Goal: Browse casually: Explore the website without a specific task or goal

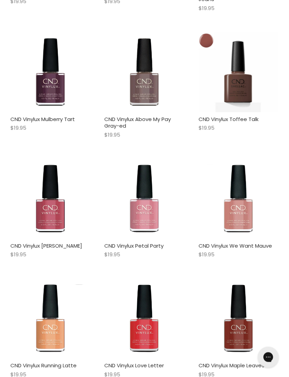
scroll to position [2550, 0]
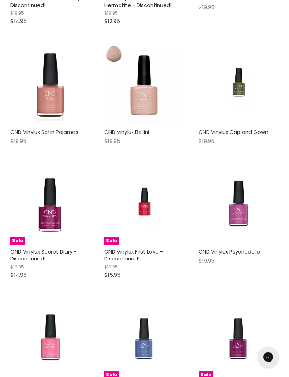
scroll to position [5389, 0]
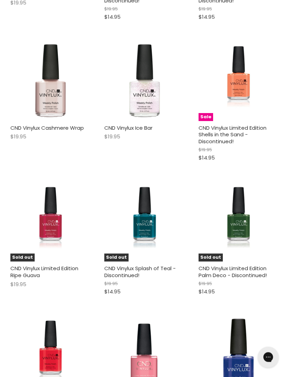
scroll to position [7513, 0]
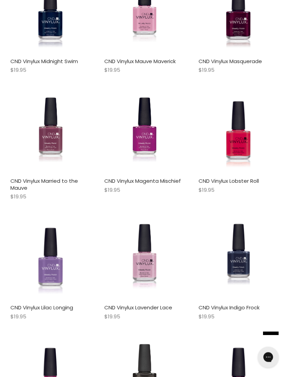
scroll to position [9390, 0]
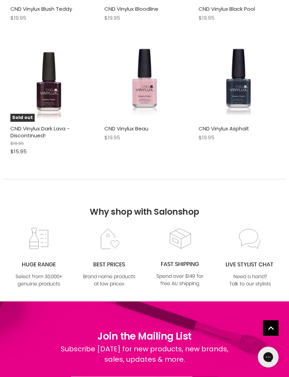
scroll to position [10731, 0]
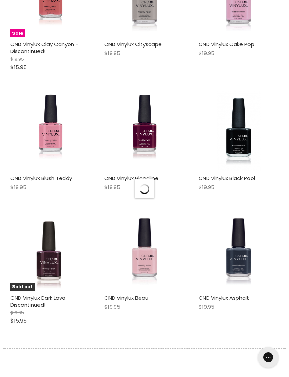
scroll to position [2413, 0]
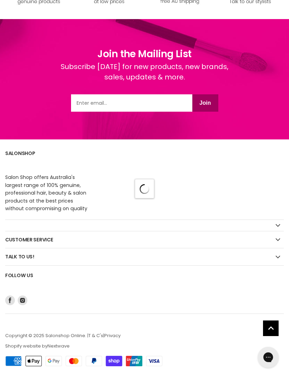
scroll to position [2307, 0]
